Goal: Task Accomplishment & Management: Manage account settings

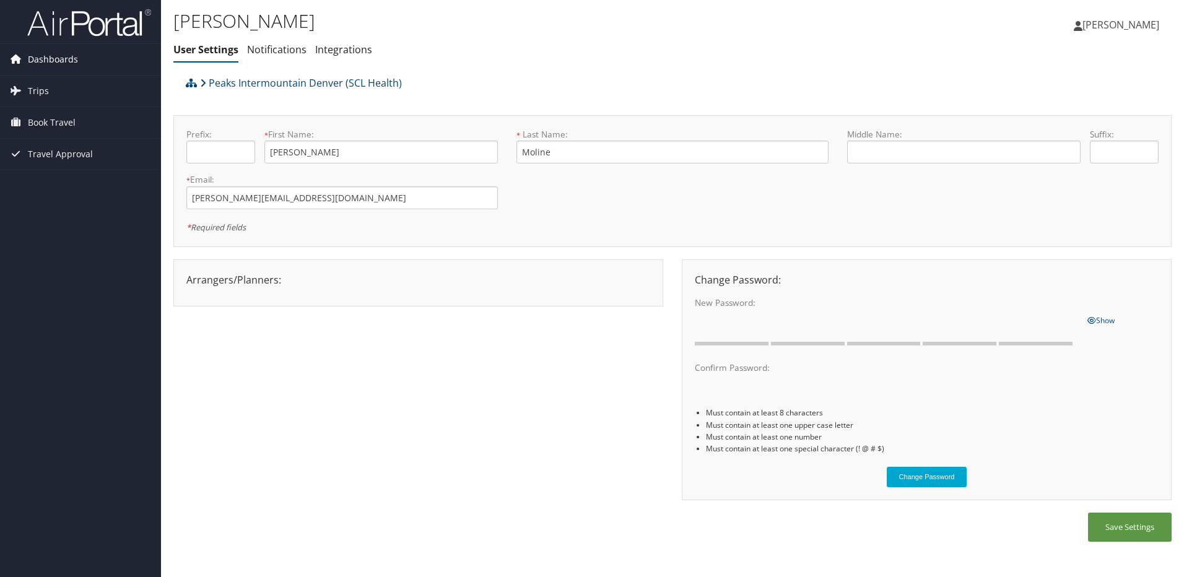
click at [61, 57] on span "Dashboards" at bounding box center [53, 59] width 50 height 31
click at [56, 61] on span "Dashboards" at bounding box center [53, 59] width 50 height 31
click at [52, 62] on span "Dashboards" at bounding box center [53, 59] width 50 height 31
click at [37, 106] on span "Trips" at bounding box center [38, 109] width 21 height 31
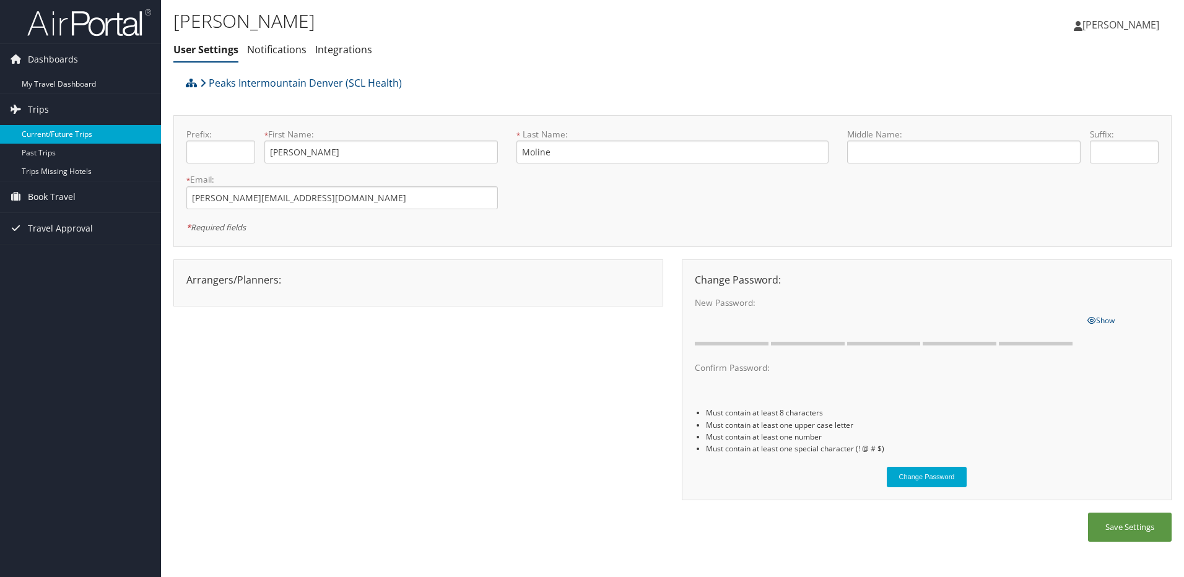
click at [76, 134] on link "Current/Future Trips" at bounding box center [80, 134] width 161 height 19
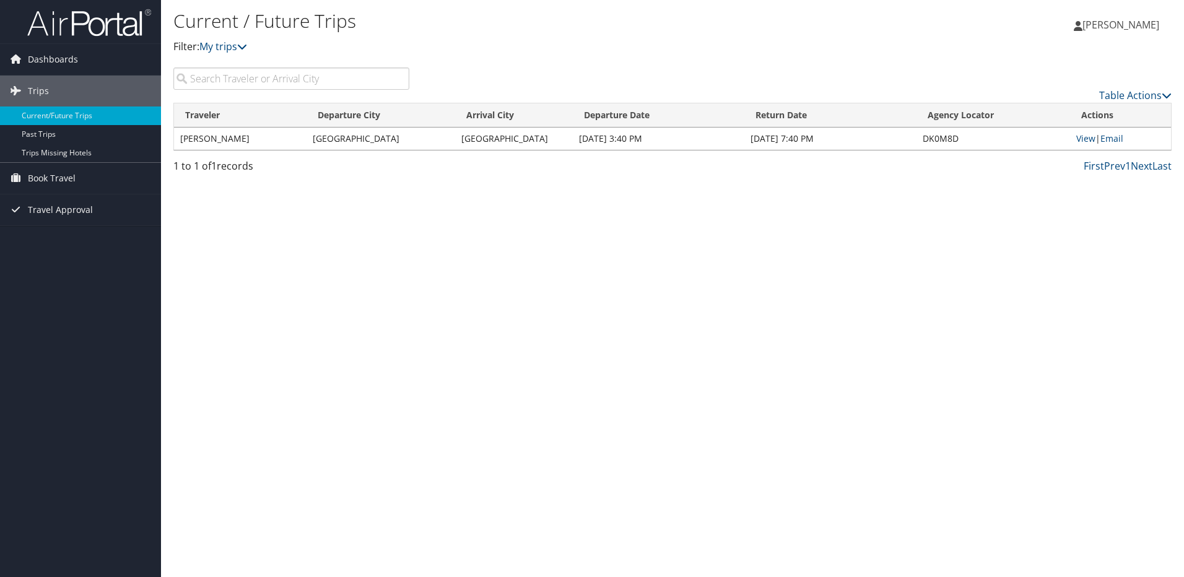
click at [229, 141] on td "WENDY MOLINE" at bounding box center [240, 139] width 133 height 22
click at [552, 137] on td "Salt Lake City" at bounding box center [514, 139] width 118 height 22
click at [1088, 135] on link "View" at bounding box center [1086, 139] width 19 height 12
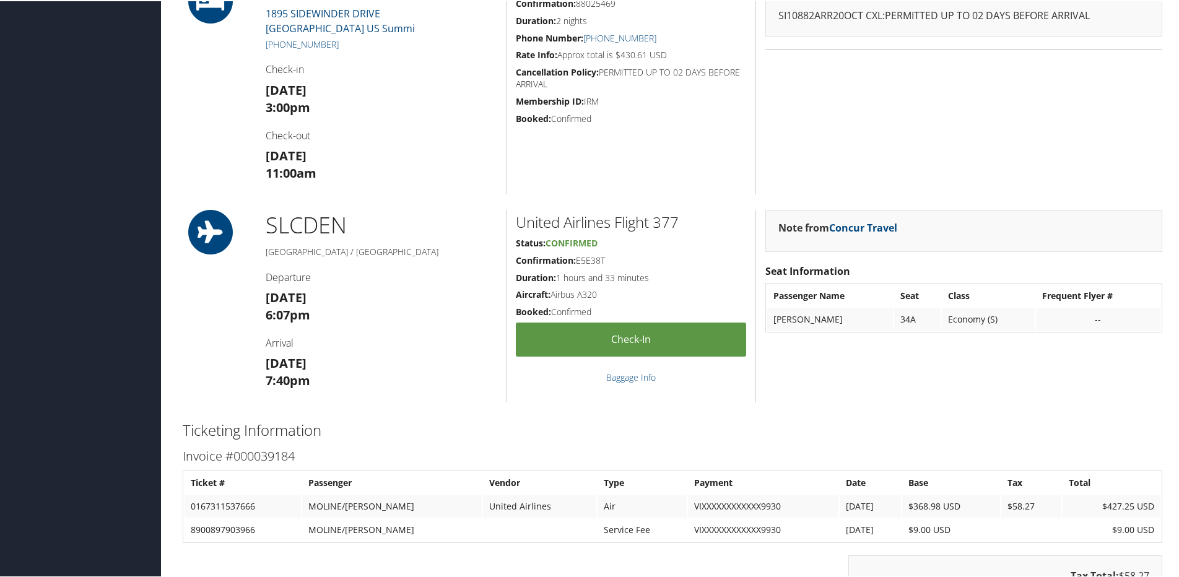
scroll to position [805, 0]
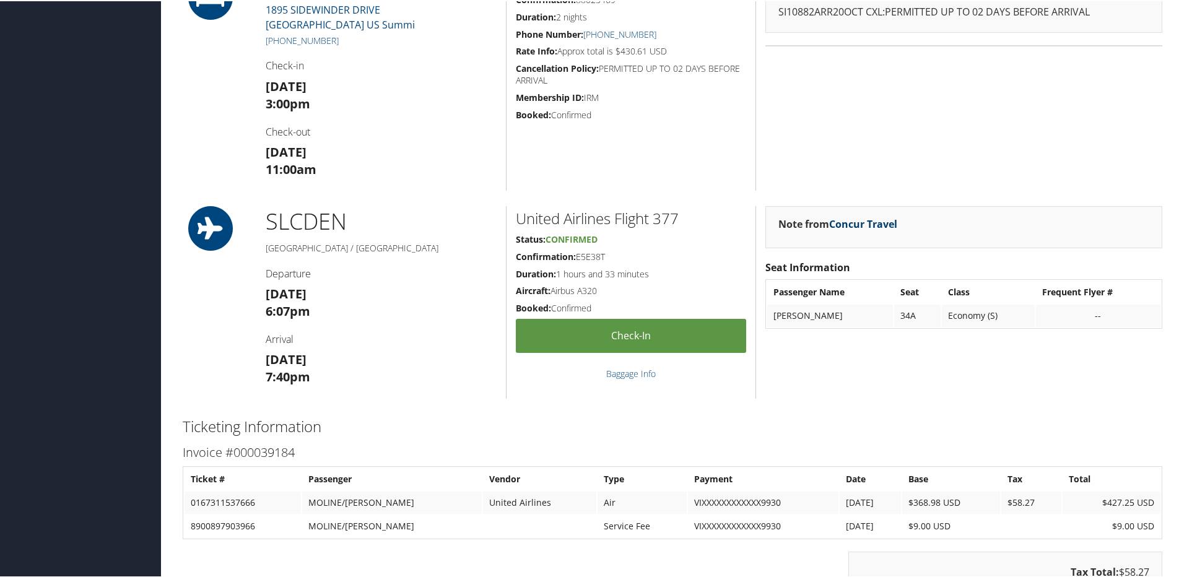
click at [855, 224] on link "Concur Travel" at bounding box center [863, 223] width 68 height 14
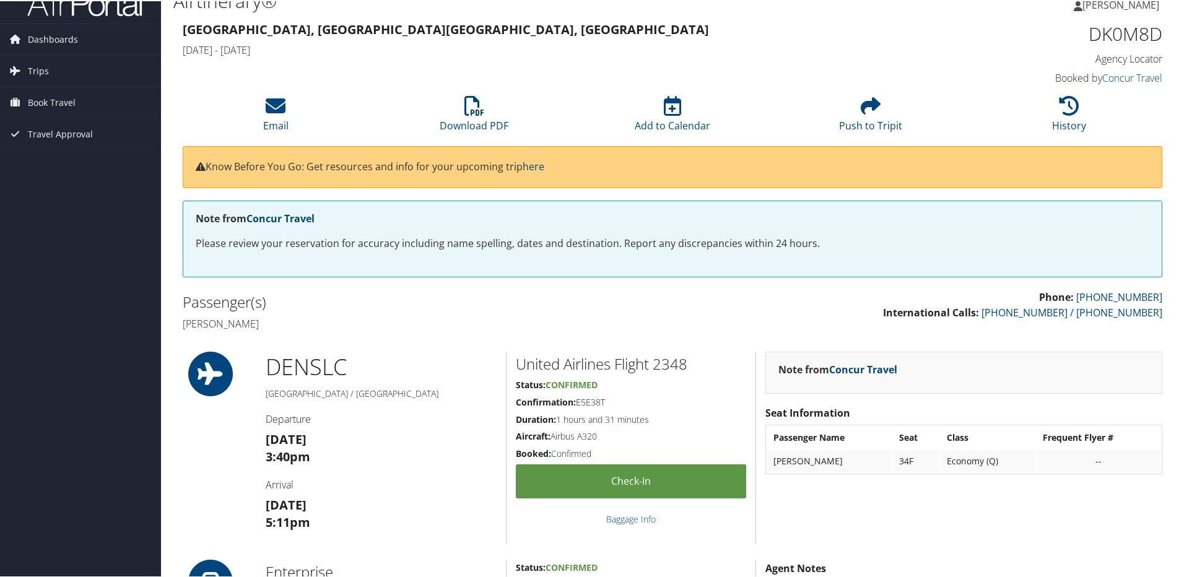
scroll to position [0, 0]
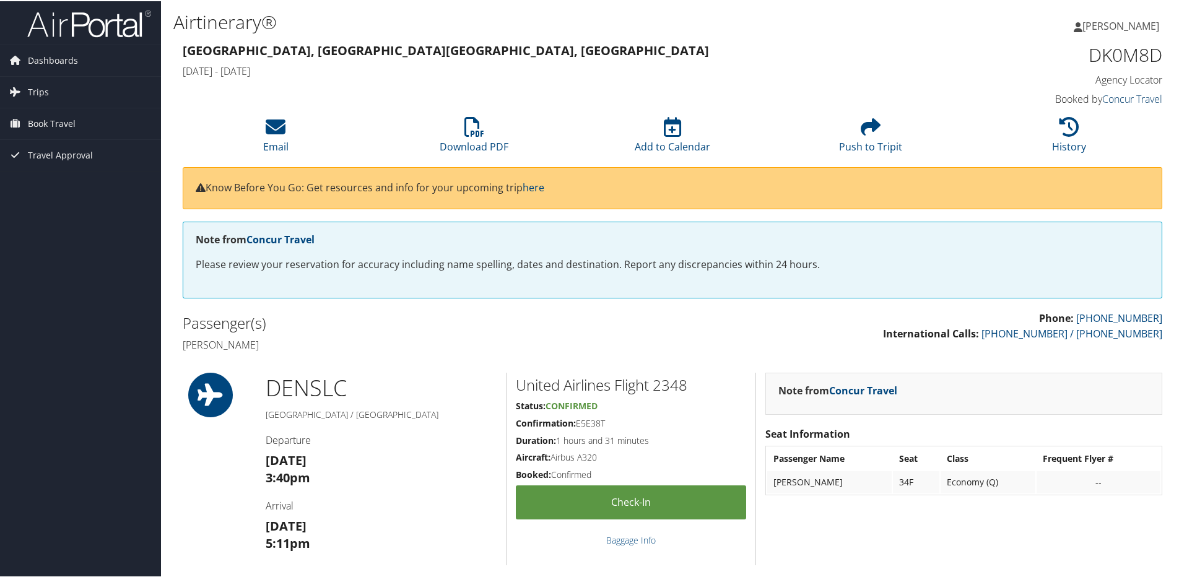
click at [1127, 97] on link "Concur Travel" at bounding box center [1133, 98] width 60 height 14
click at [42, 126] on span "Book Travel" at bounding box center [52, 122] width 48 height 31
click at [56, 147] on link "Agent Booking Request" at bounding box center [80, 147] width 161 height 19
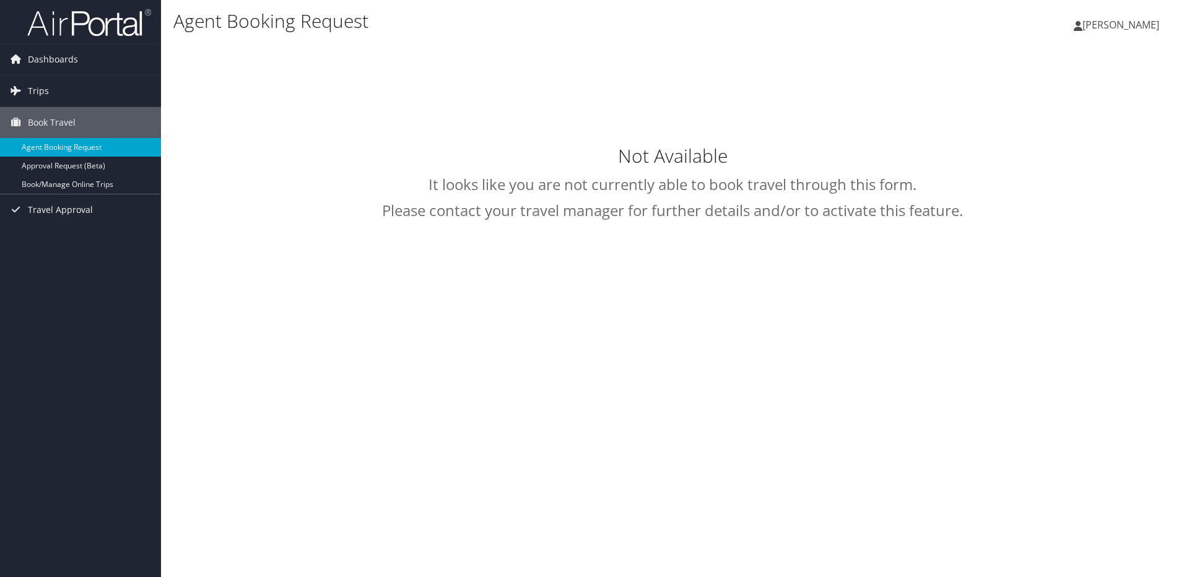
select select "[EMAIL_ADDRESS][DOMAIN_NAME]"
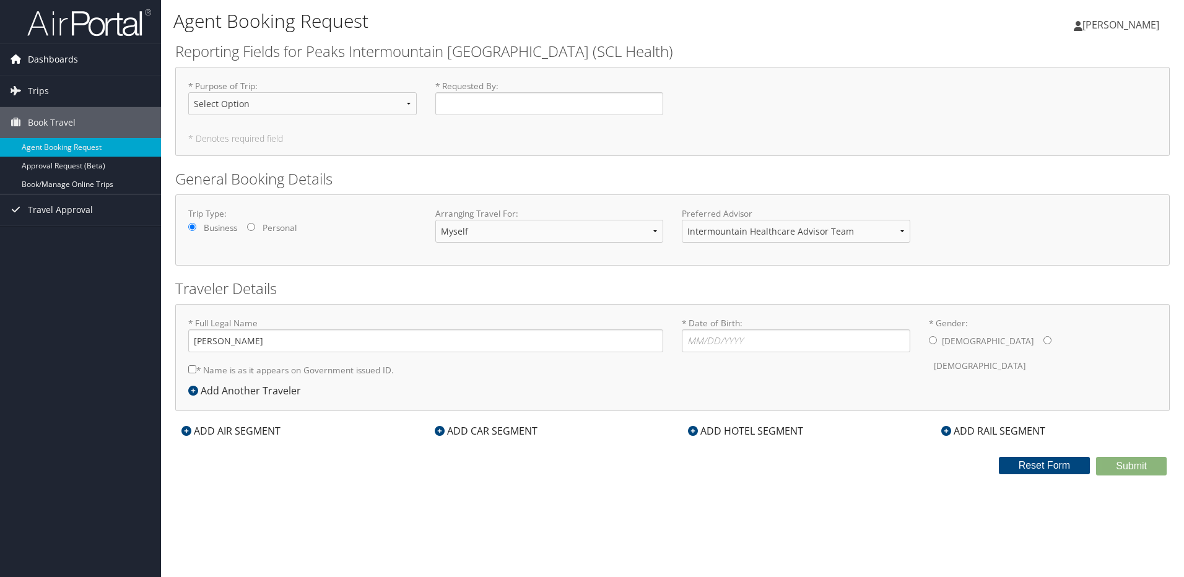
click at [67, 56] on span "Dashboards" at bounding box center [53, 59] width 50 height 31
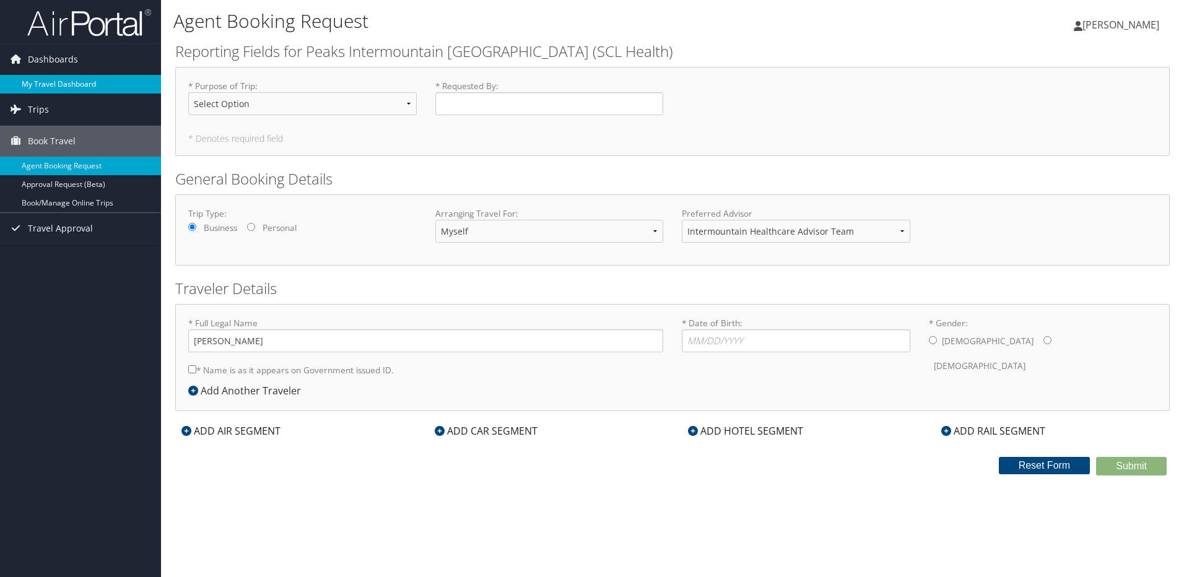
click at [68, 77] on link "My Travel Dashboard" at bounding box center [80, 84] width 161 height 19
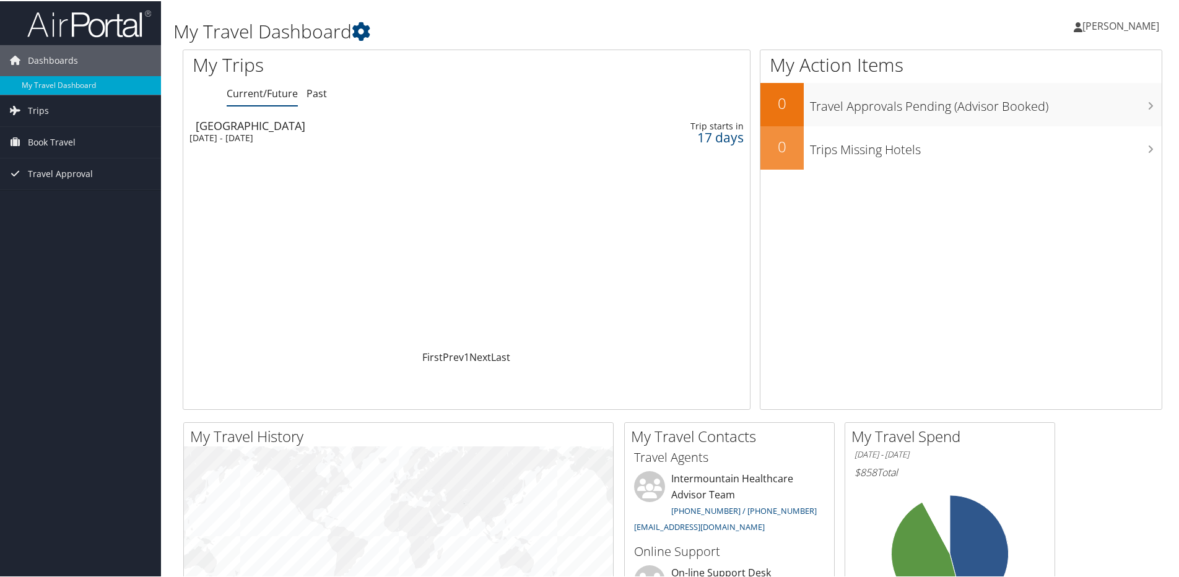
click at [1121, 24] on span "[PERSON_NAME]" at bounding box center [1121, 25] width 77 height 14
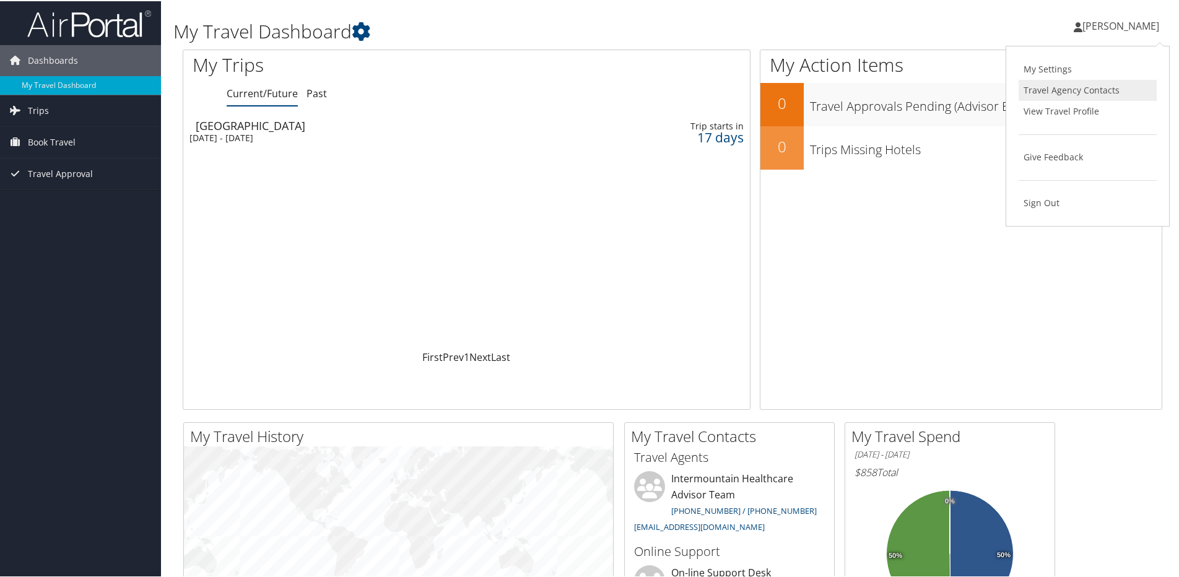
click at [1046, 91] on link "Travel Agency Contacts" at bounding box center [1088, 89] width 138 height 21
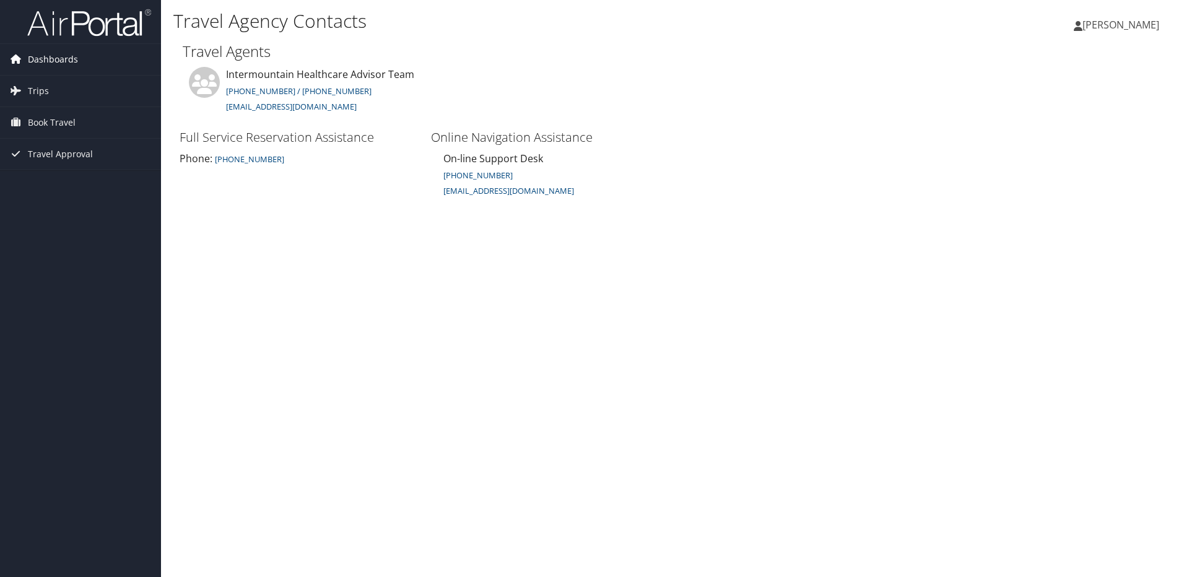
click at [51, 58] on span "Dashboards" at bounding box center [53, 59] width 50 height 31
click at [1106, 27] on span "[PERSON_NAME]" at bounding box center [1121, 25] width 77 height 14
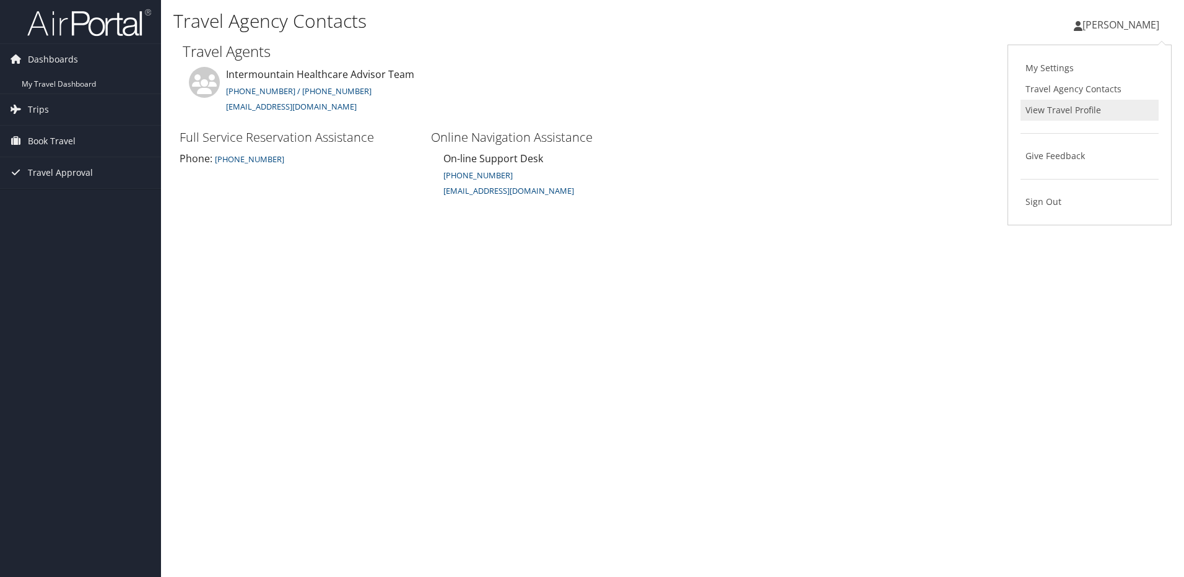
click at [1071, 108] on link "View Travel Profile" at bounding box center [1090, 110] width 138 height 21
